Goal: Check status: Check status

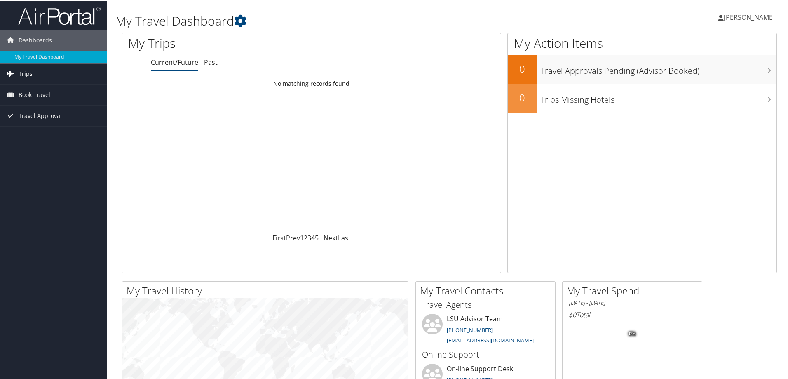
click at [33, 73] on link "Trips" at bounding box center [53, 73] width 107 height 21
click at [46, 89] on link "Current/Future Trips" at bounding box center [53, 89] width 107 height 12
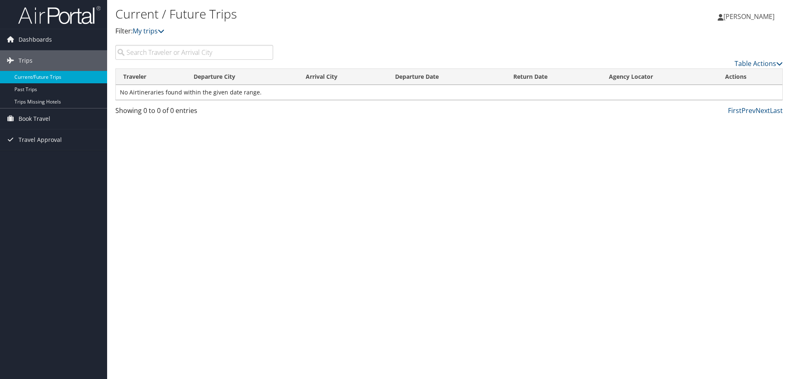
click at [37, 78] on link "Current/Future Trips" at bounding box center [53, 77] width 107 height 12
click at [751, 62] on link "Table Actions" at bounding box center [759, 63] width 48 height 9
click at [484, 218] on div at bounding box center [395, 189] width 791 height 379
click at [30, 38] on span "Dashboards" at bounding box center [35, 39] width 33 height 21
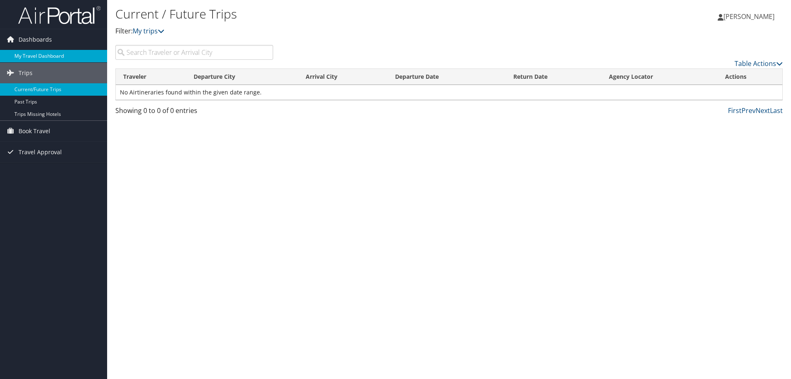
click at [29, 56] on link "My Travel Dashboard" at bounding box center [53, 56] width 107 height 12
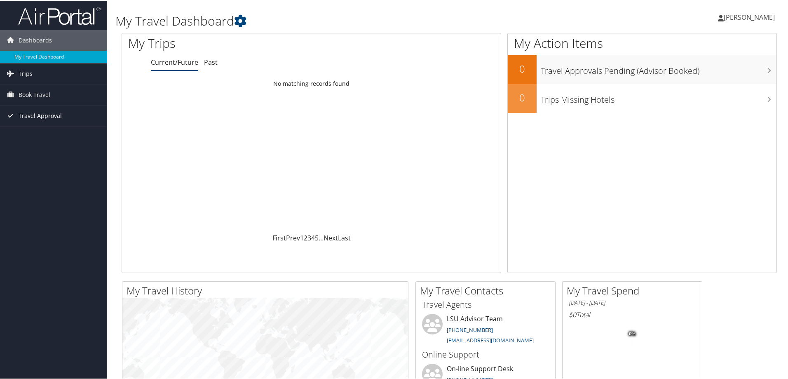
click at [33, 114] on span "Travel Approval" at bounding box center [40, 115] width 43 height 21
click at [24, 142] on link "Approved Trips" at bounding box center [53, 144] width 107 height 12
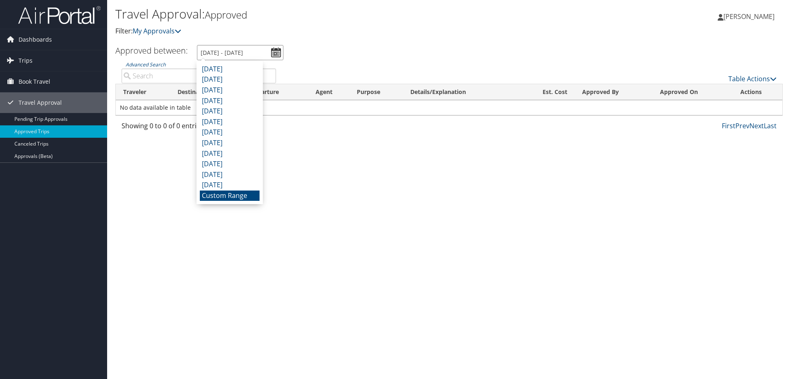
click at [275, 52] on input "8/4/2025 - 9/4/2025" at bounding box center [240, 52] width 87 height 15
click at [236, 197] on li "Custom Range" at bounding box center [230, 195] width 60 height 11
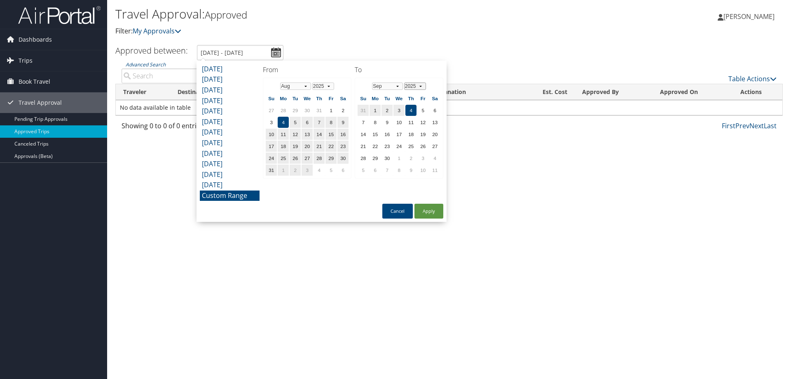
click at [421, 86] on select "2025 2026 2027 2028 2029 2030" at bounding box center [415, 85] width 22 height 7
click at [404, 82] on select "2025 2026 2027 2028 2029 2030" at bounding box center [415, 85] width 22 height 7
click at [398, 85] on select "Jan Feb Mar Apr May Jun Jul Aug Sep Oct Nov Dec" at bounding box center [387, 85] width 31 height 7
click at [309, 88] on select "Jan Feb Mar Apr May Jun Jul Aug Sep Oct Nov Dec" at bounding box center [295, 85] width 31 height 7
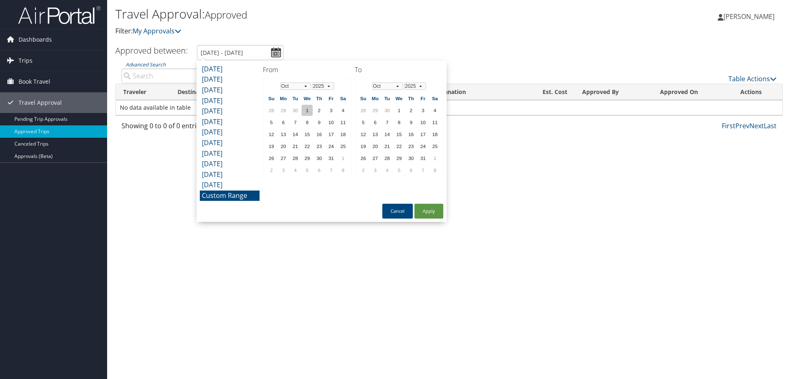
click at [307, 108] on td "1" at bounding box center [307, 110] width 11 height 11
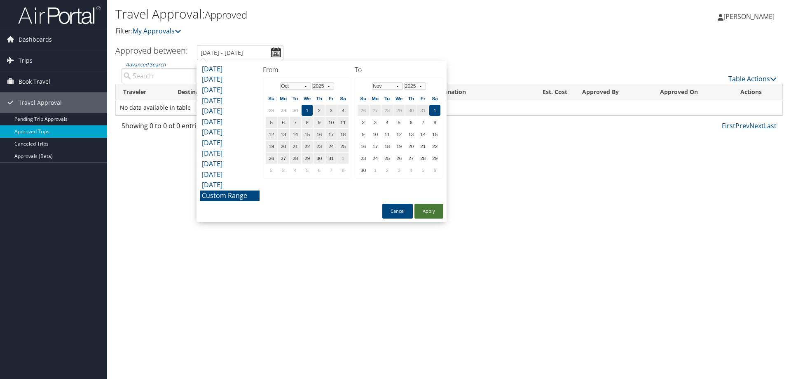
click at [429, 211] on button "Apply" at bounding box center [428, 211] width 29 height 15
type input "10/1/2025 - 11/1/2025"
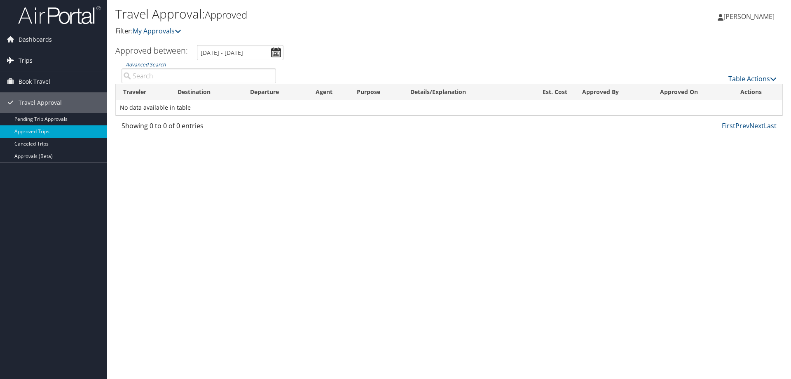
click at [22, 60] on span "Trips" at bounding box center [26, 60] width 14 height 21
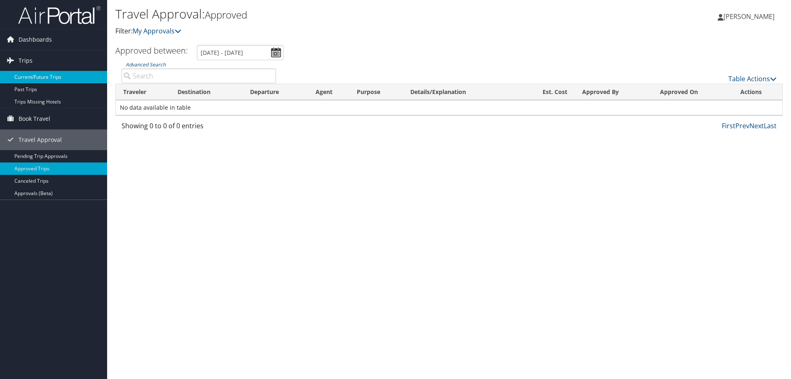
click at [27, 77] on link "Current/Future Trips" at bounding box center [53, 77] width 107 height 12
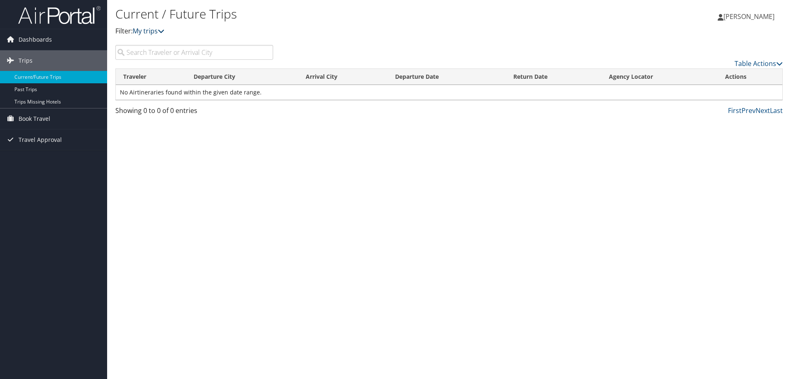
click at [162, 31] on icon at bounding box center [161, 31] width 7 height 7
click at [142, 28] on link "My trips" at bounding box center [149, 30] width 32 height 9
click at [187, 55] on input "search" at bounding box center [194, 52] width 158 height 15
click at [129, 54] on input "las Vegas" at bounding box center [194, 52] width 158 height 15
type input "Las Vegas"
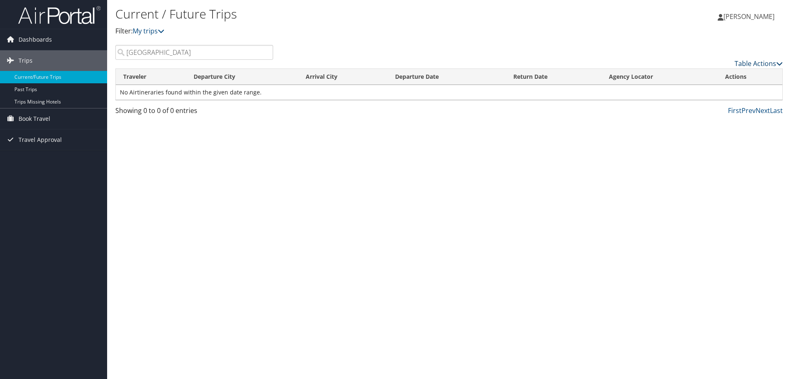
click at [766, 64] on link "Table Actions" at bounding box center [759, 63] width 48 height 9
click at [623, 178] on div at bounding box center [395, 189] width 791 height 379
click at [754, 16] on span "[PERSON_NAME]" at bounding box center [749, 16] width 51 height 9
click at [524, 204] on div "Current / Future Trips Filter: My trips Blake Rodgers Blake Rodgers My Settings…" at bounding box center [449, 189] width 684 height 379
click at [34, 76] on link "Current/Future Trips" at bounding box center [53, 77] width 107 height 12
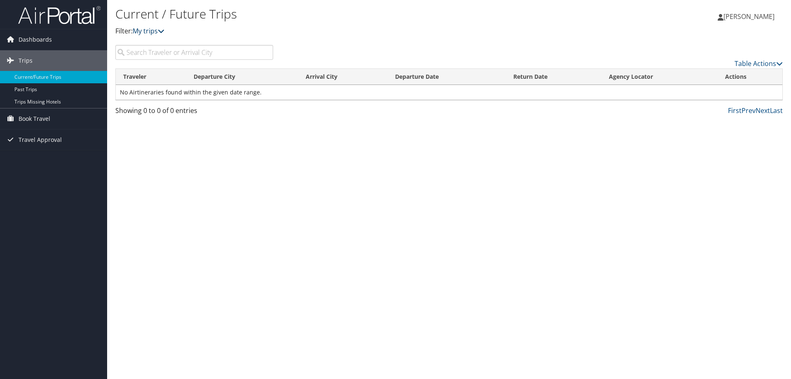
click at [159, 29] on link "My trips" at bounding box center [149, 30] width 32 height 9
click at [146, 30] on link "My trips" at bounding box center [149, 30] width 32 height 9
click at [39, 37] on span "Dashboards" at bounding box center [35, 39] width 33 height 21
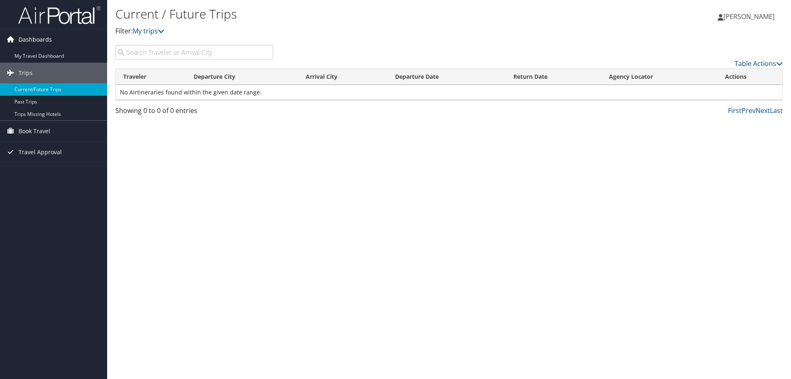
click at [29, 41] on span "Dashboards" at bounding box center [35, 39] width 33 height 21
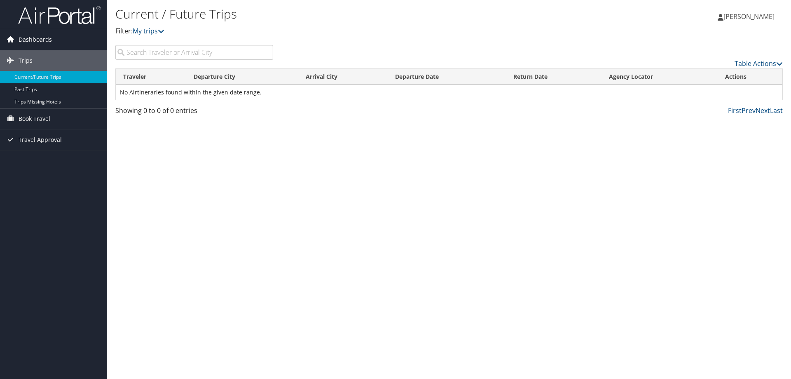
click at [35, 39] on span "Dashboards" at bounding box center [35, 39] width 33 height 21
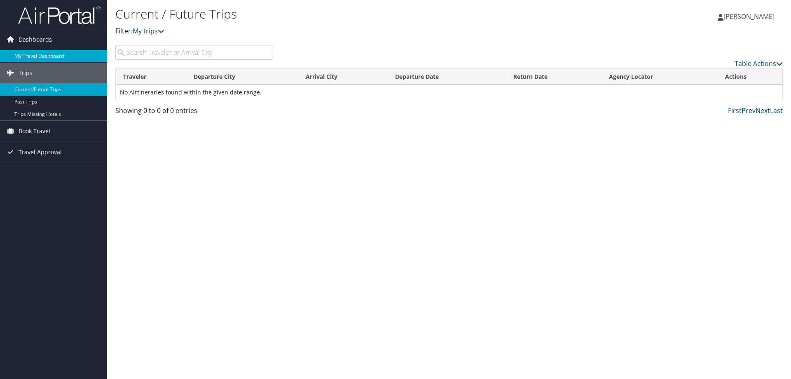
click at [30, 57] on link "My Travel Dashboard" at bounding box center [53, 56] width 107 height 12
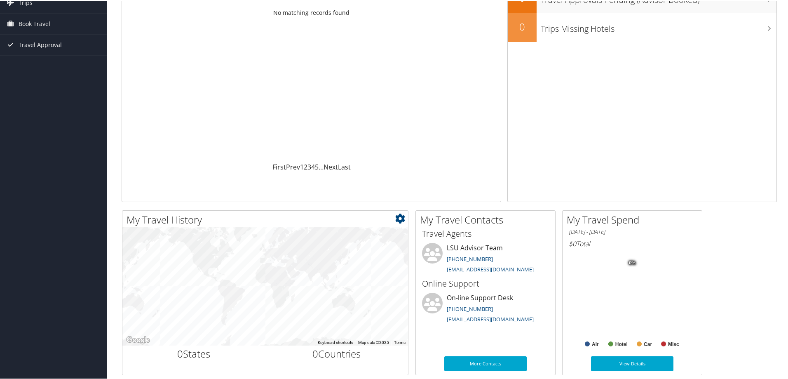
scroll to position [5, 0]
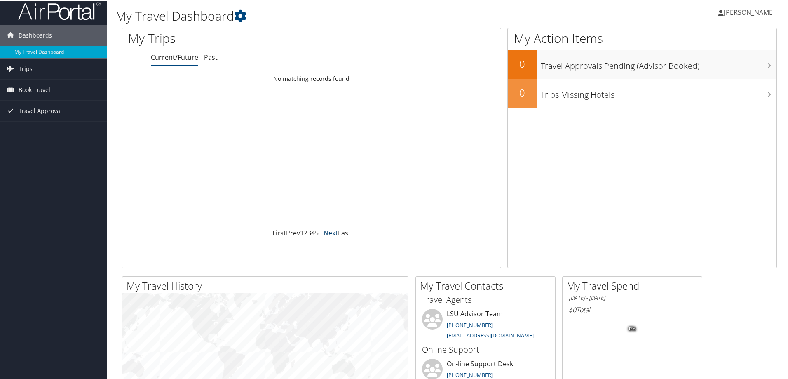
click at [329, 231] on link "Next" at bounding box center [330, 231] width 14 height 9
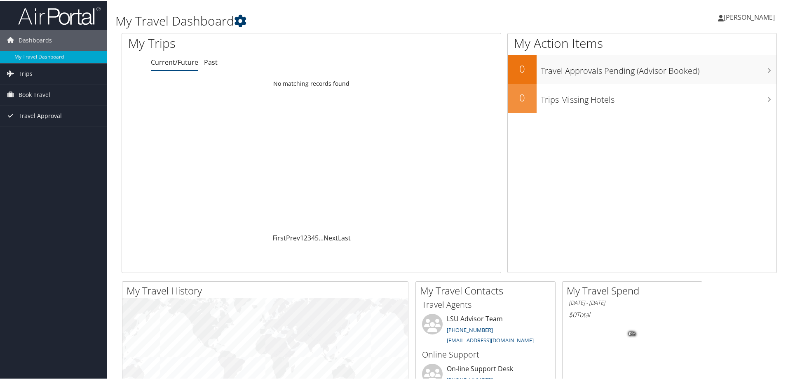
click at [246, 19] on icon at bounding box center [240, 20] width 12 height 12
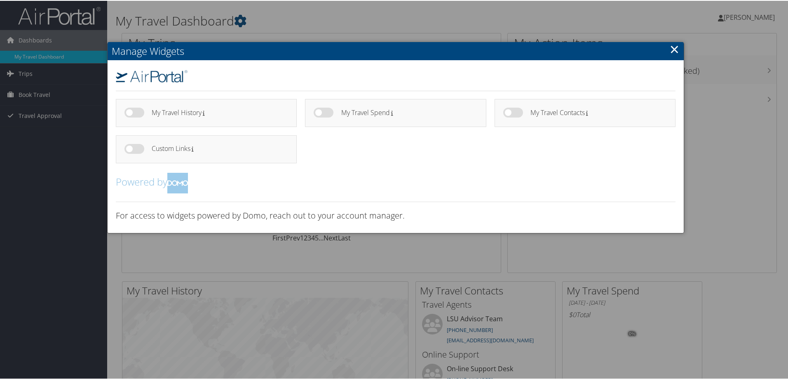
click at [670, 50] on link "×" at bounding box center [674, 48] width 9 height 16
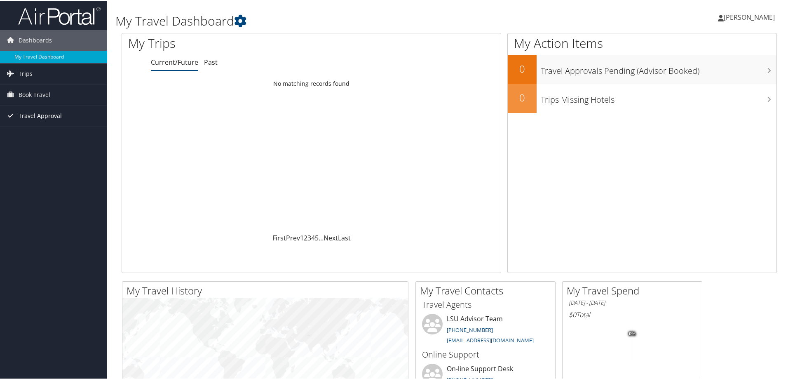
click at [31, 115] on span "Travel Approval" at bounding box center [40, 115] width 43 height 21
click at [20, 70] on span "Trips" at bounding box center [26, 73] width 14 height 21
